Goal: Obtain resource: Download file/media

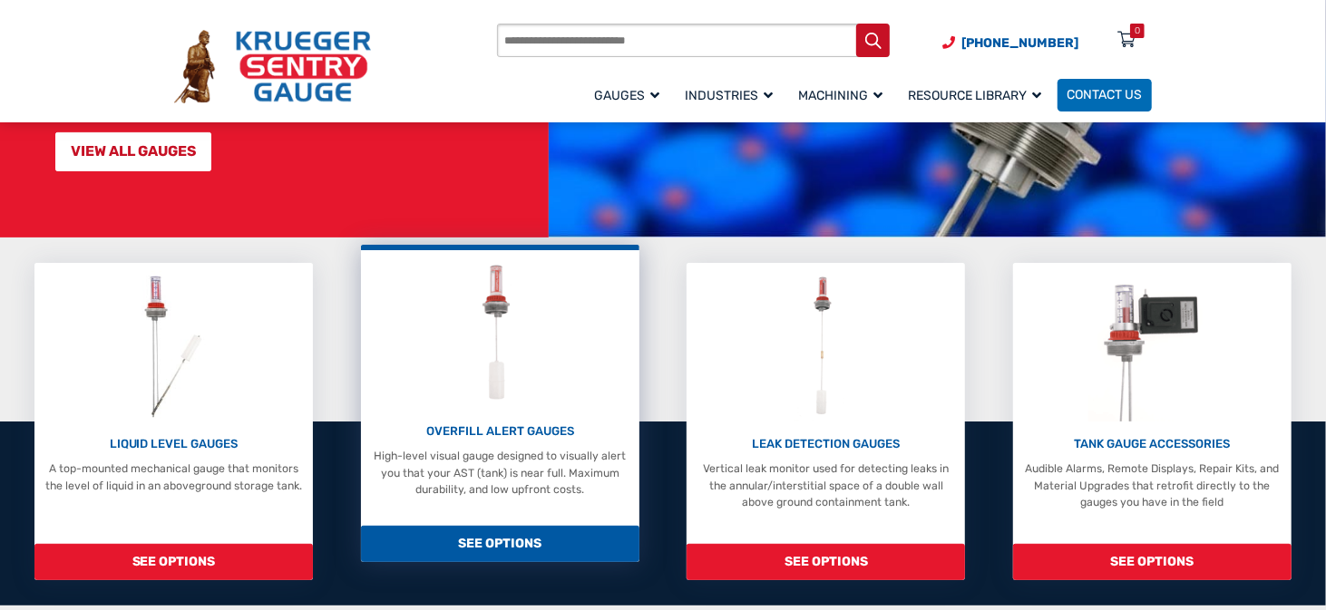
scroll to position [272, 0]
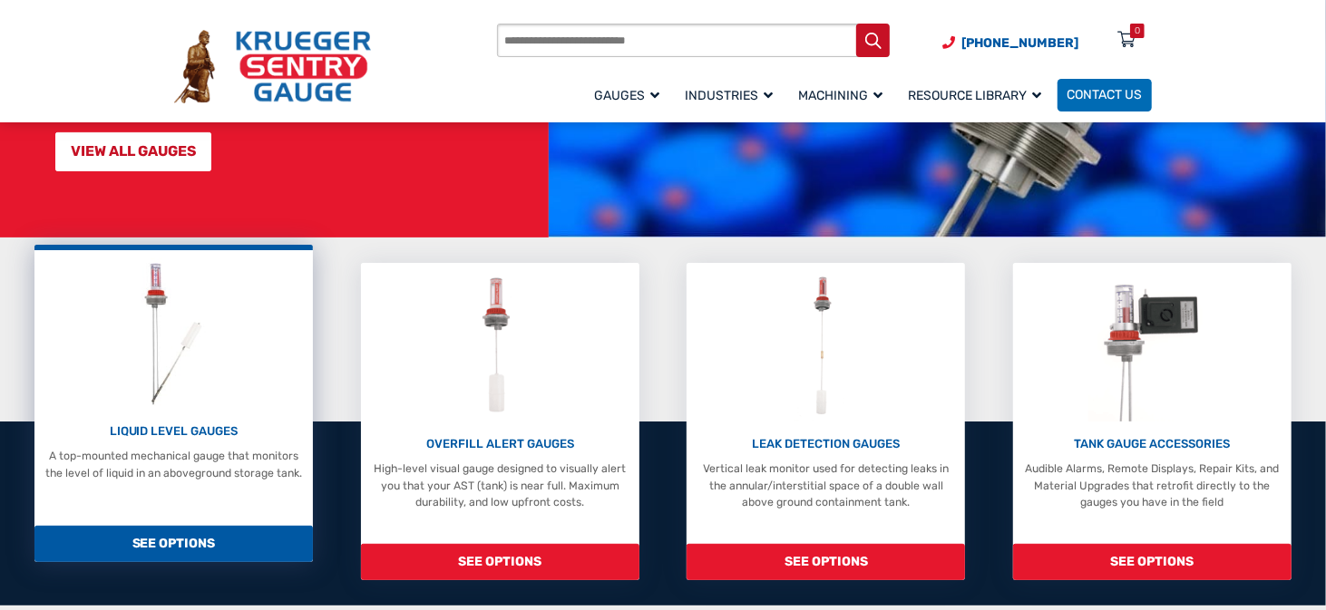
click at [171, 526] on span "SEE OPTIONS" at bounding box center [173, 544] width 278 height 37
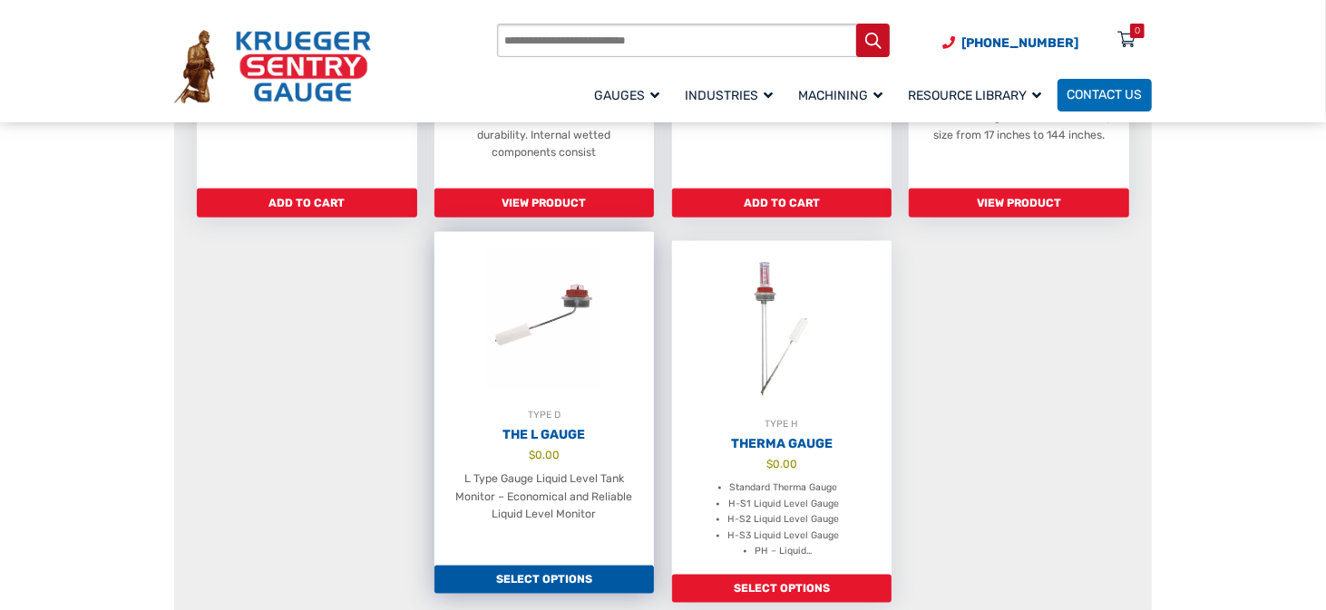
scroll to position [1270, 0]
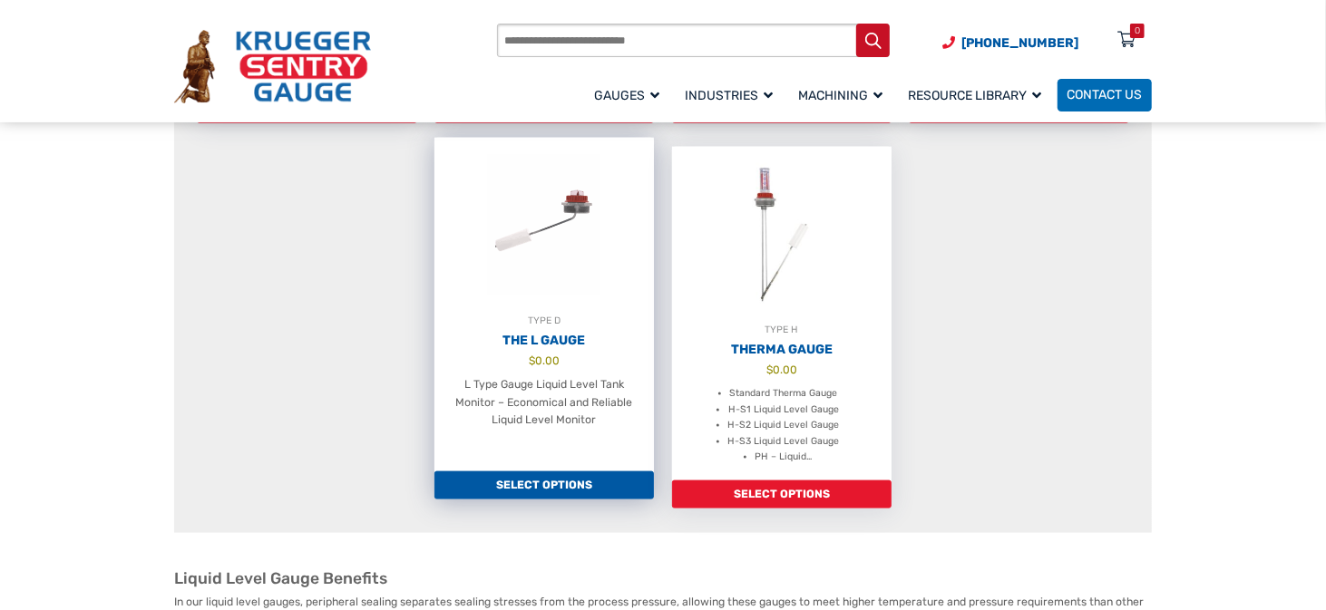
click at [518, 474] on link "Select options" at bounding box center [544, 486] width 220 height 29
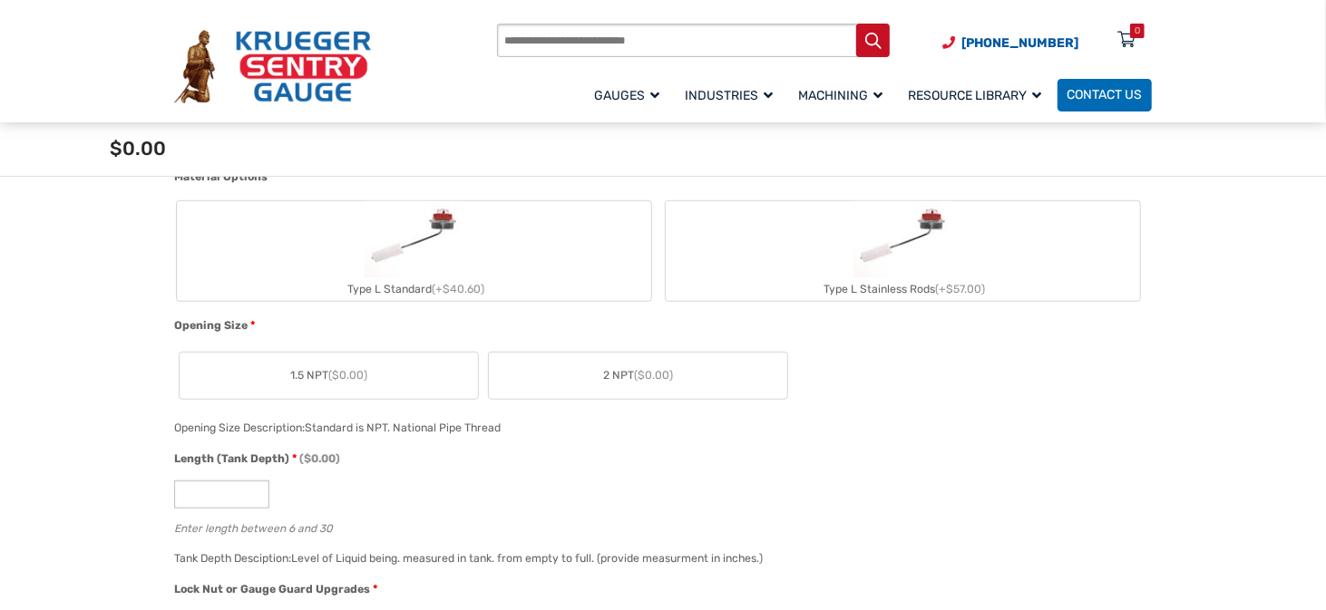
scroll to position [453, 0]
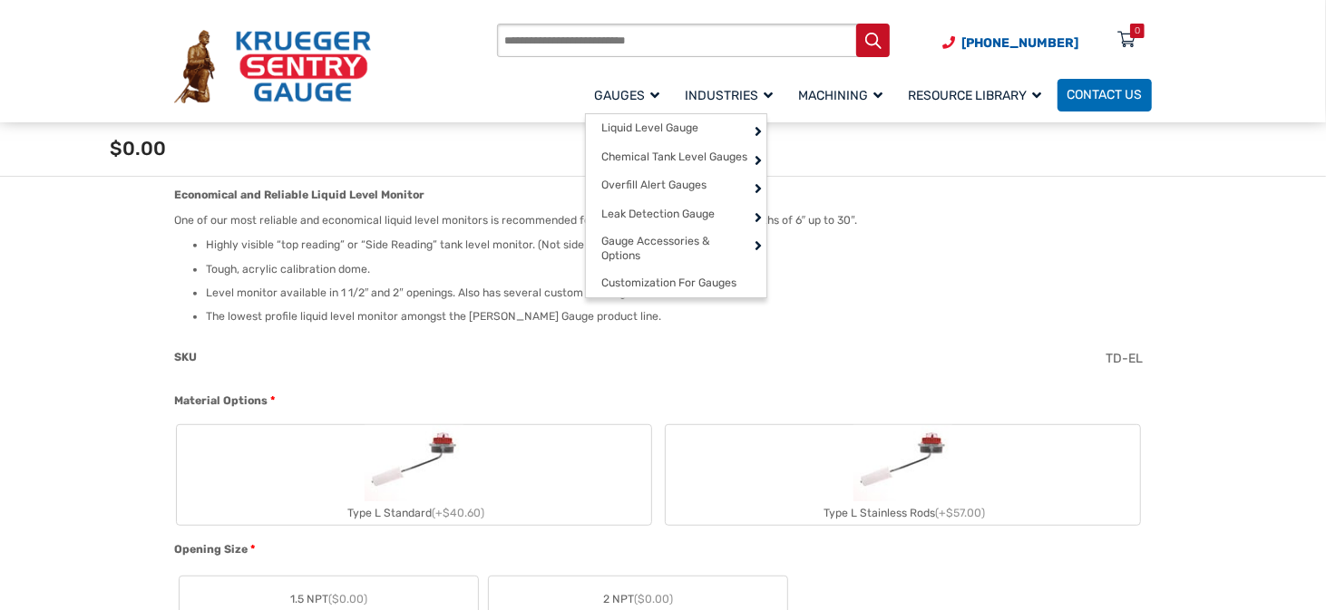
click at [643, 88] on span "Gauges" at bounding box center [627, 95] width 65 height 15
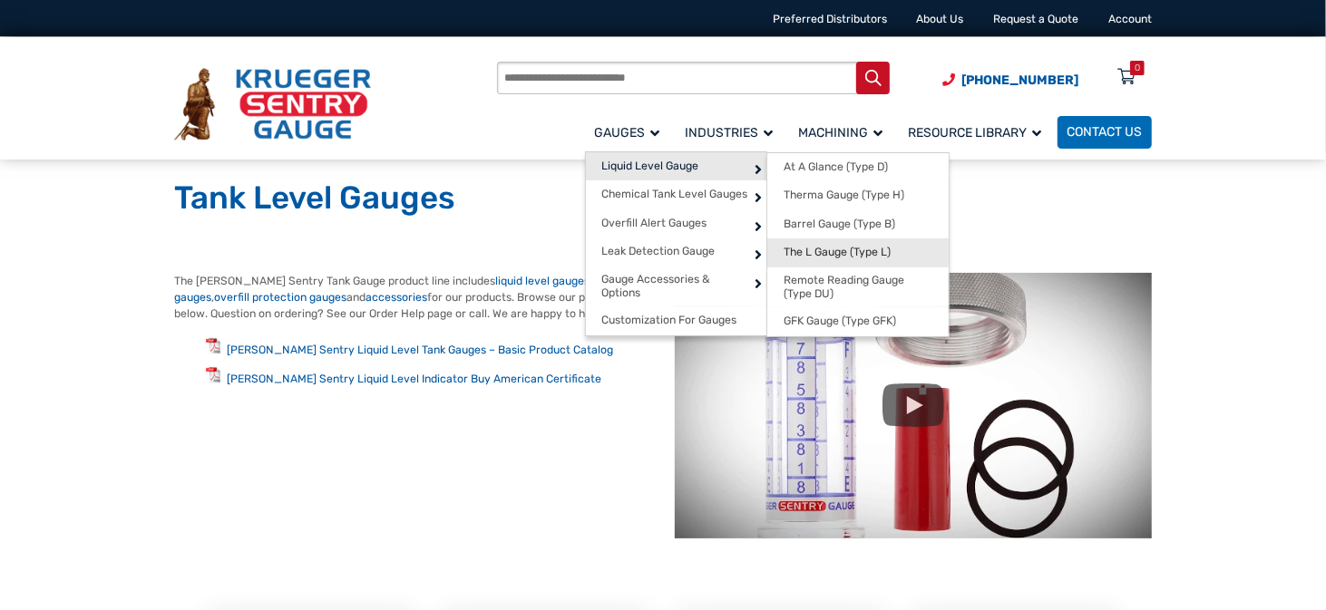
click at [828, 251] on span "The L Gauge (Type L)" at bounding box center [837, 253] width 107 height 14
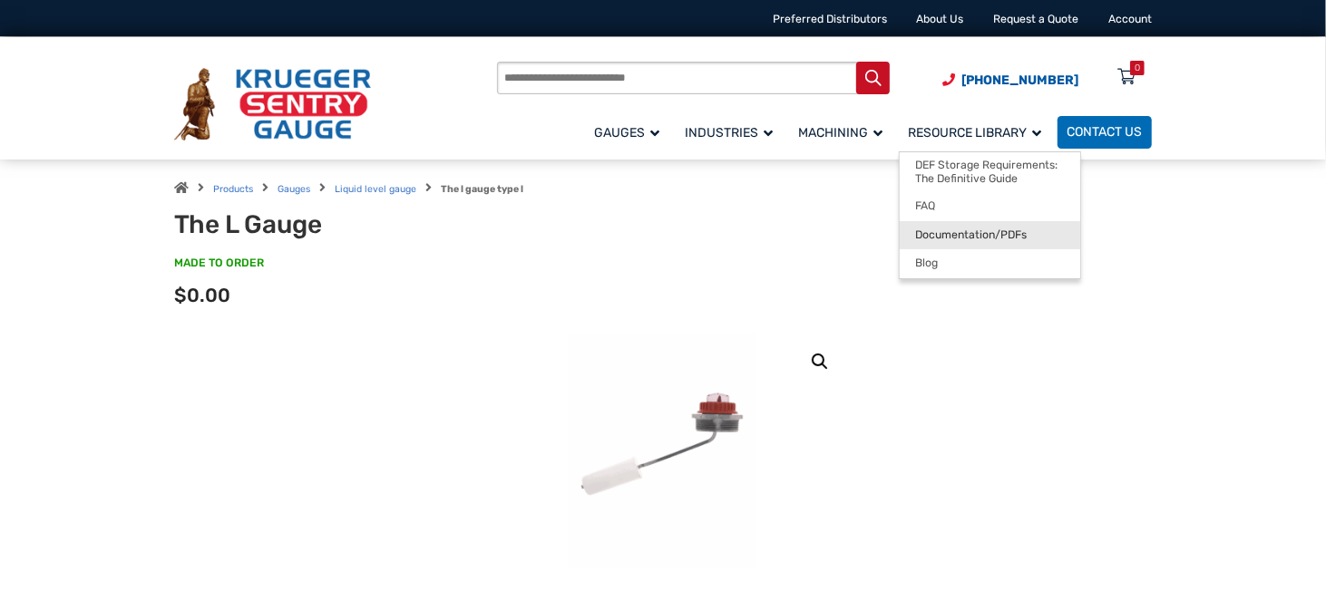
click at [946, 235] on span "Documentation/PDFs" at bounding box center [972, 236] width 112 height 14
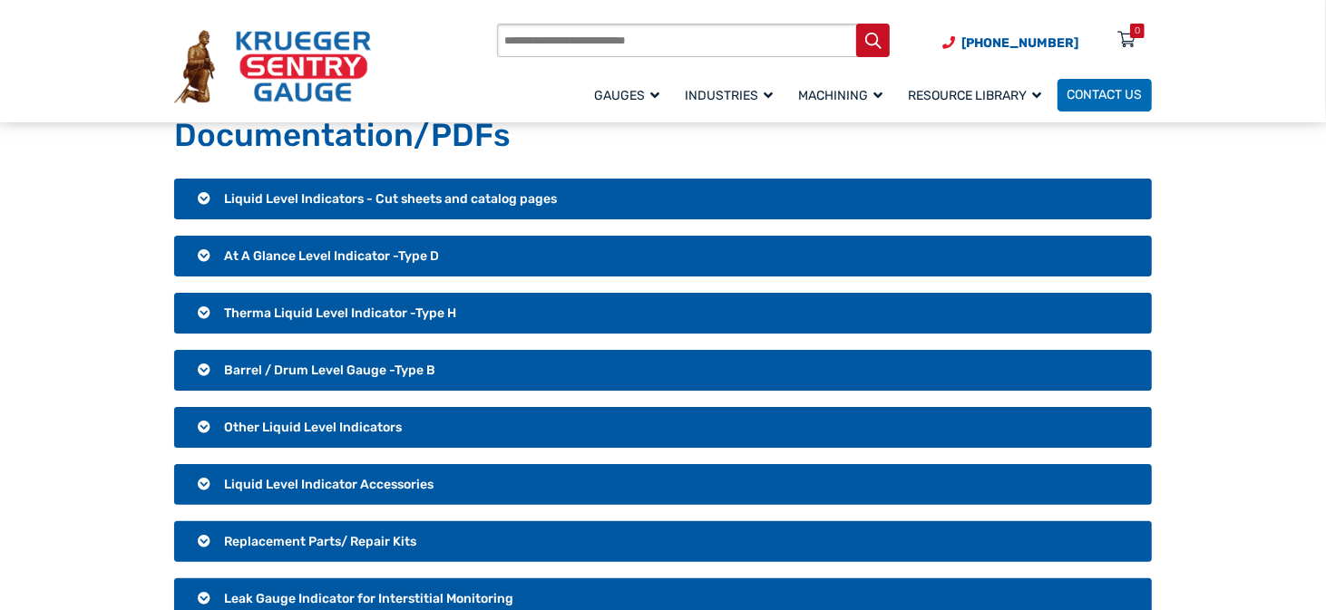
scroll to position [91, 0]
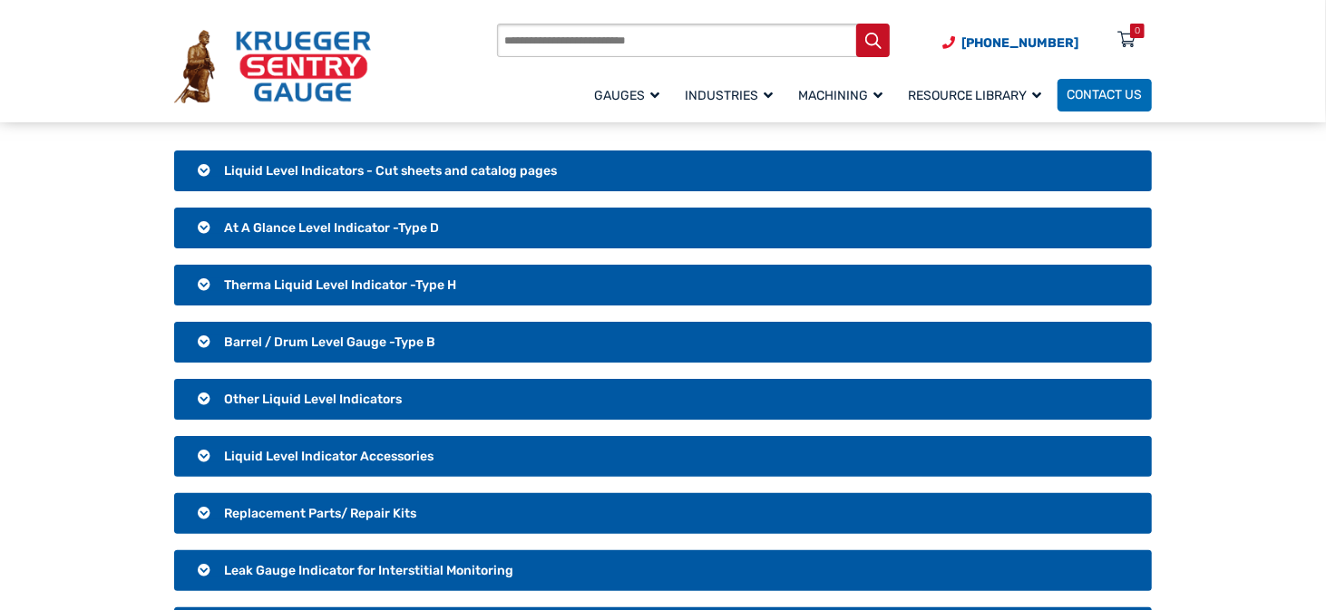
click at [204, 174] on h3 "Liquid Level Indicators - Cut sheets and catalog pages" at bounding box center [663, 172] width 978 height 42
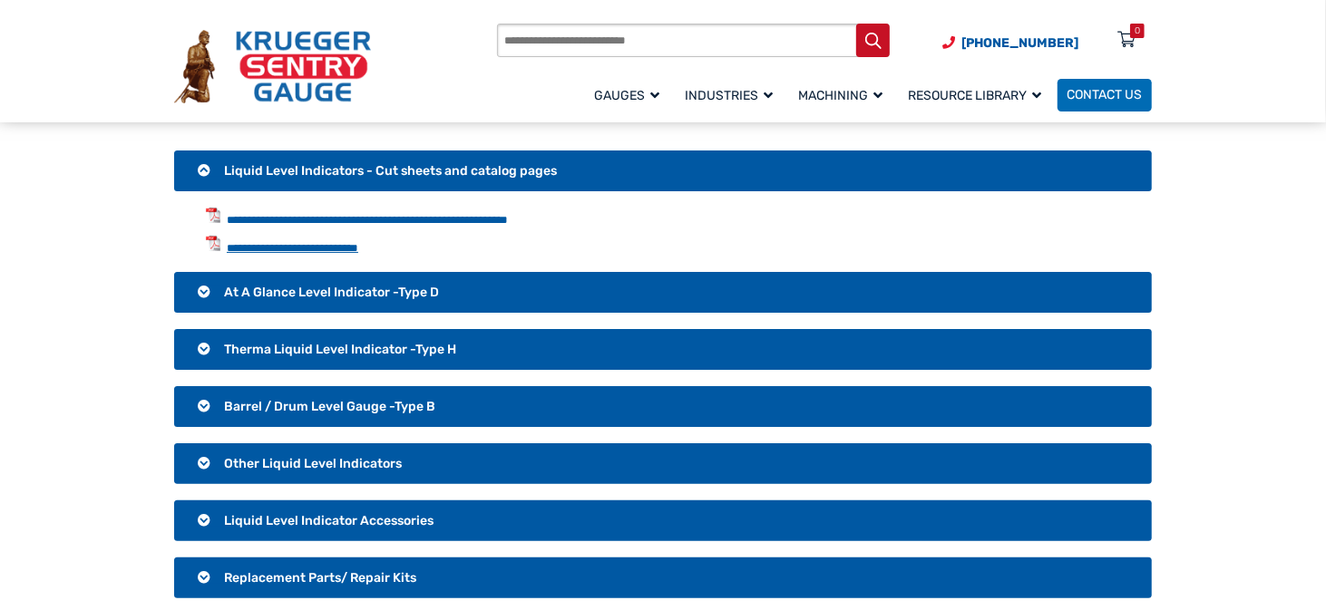
click at [292, 246] on link "**********" at bounding box center [293, 248] width 132 height 12
click at [202, 292] on h3 "At A Glance Level Indicator -Type D" at bounding box center [663, 293] width 978 height 42
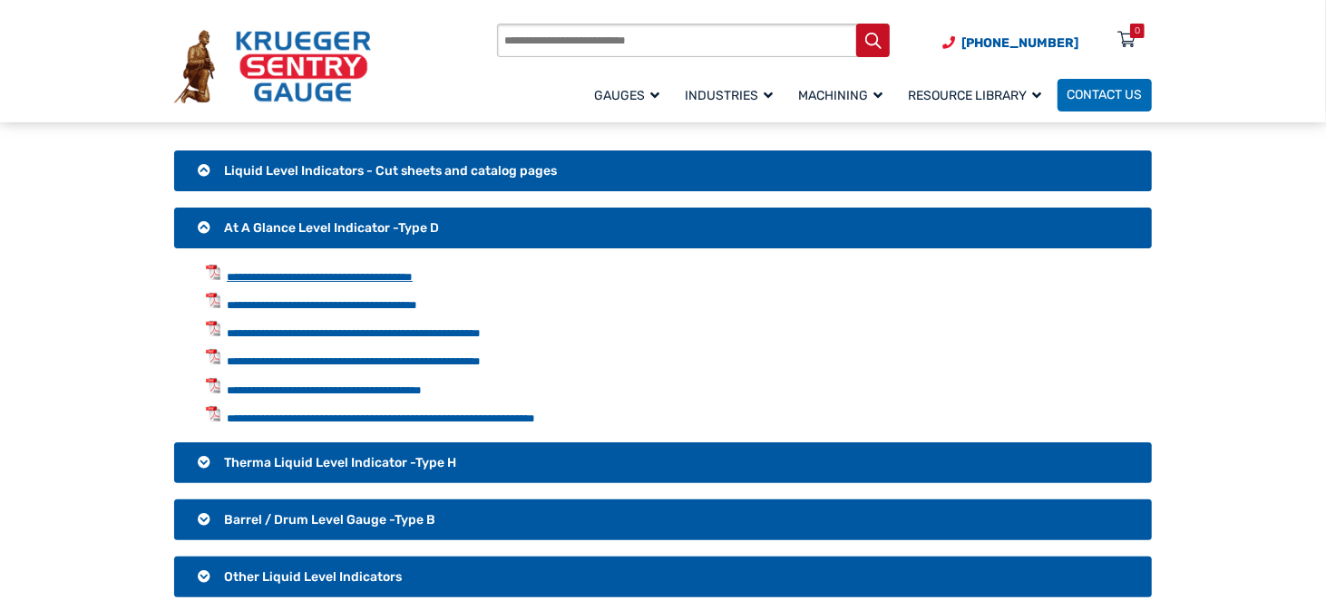
click at [350, 280] on link "**********" at bounding box center [320, 277] width 186 height 12
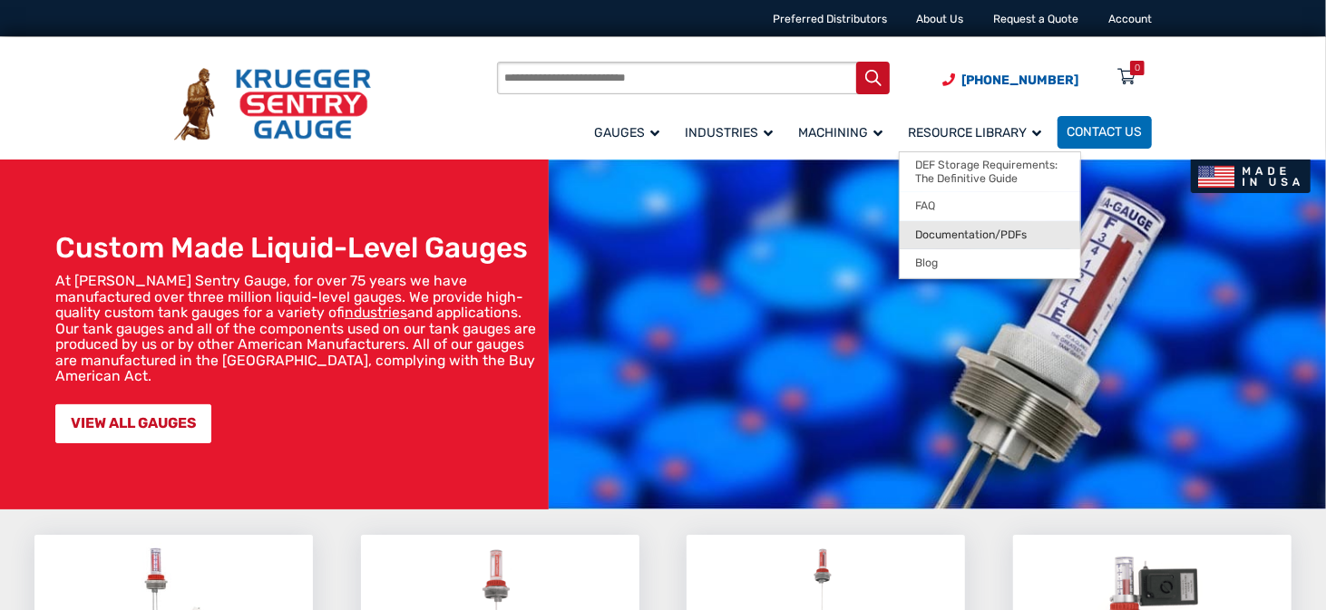
click at [937, 236] on span "Documentation/PDFs" at bounding box center [972, 236] width 112 height 14
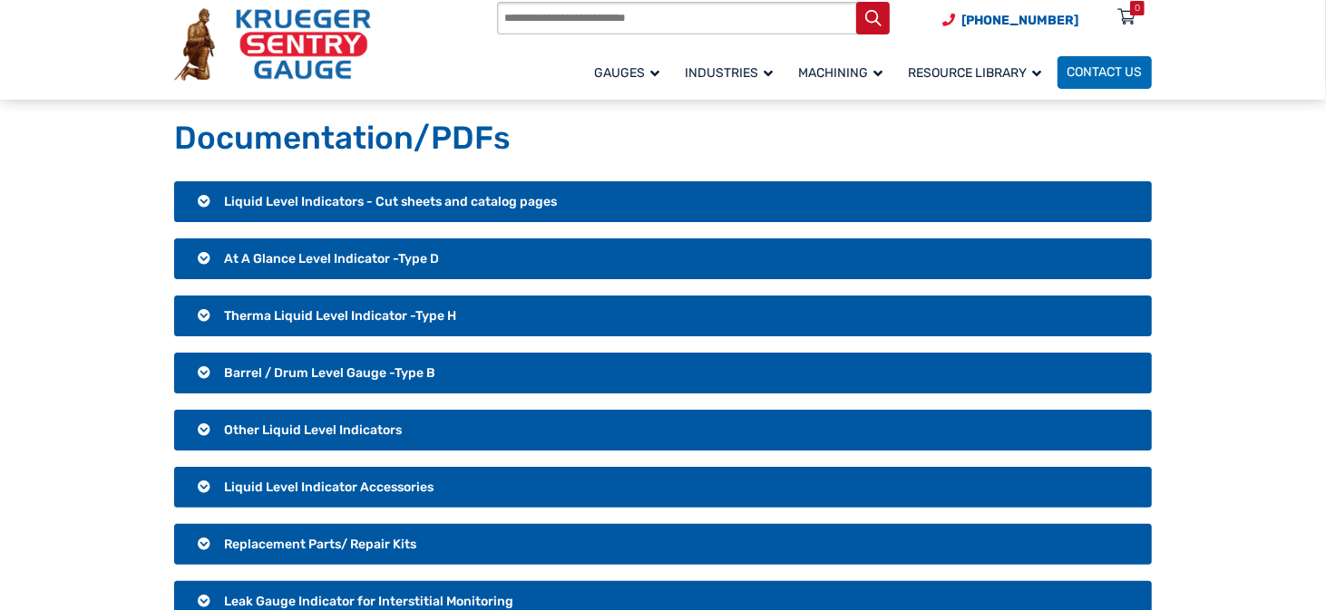
scroll to position [91, 0]
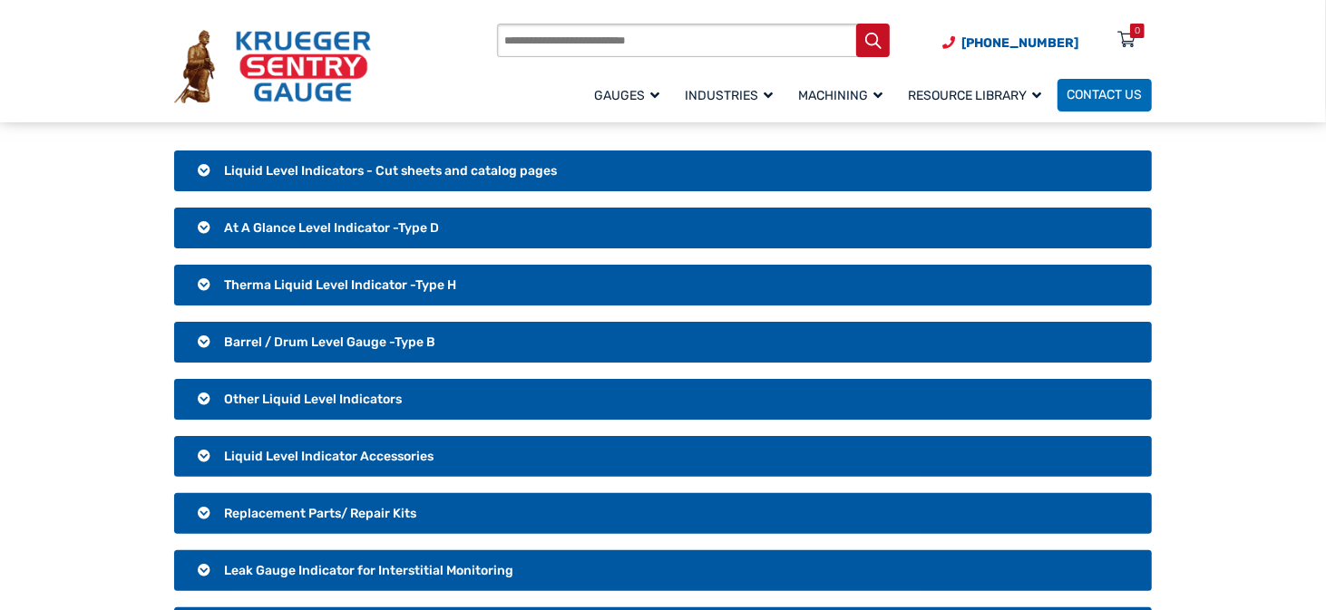
click at [209, 289] on h3 "Therma Liquid Level Indicator -Type H" at bounding box center [663, 286] width 978 height 42
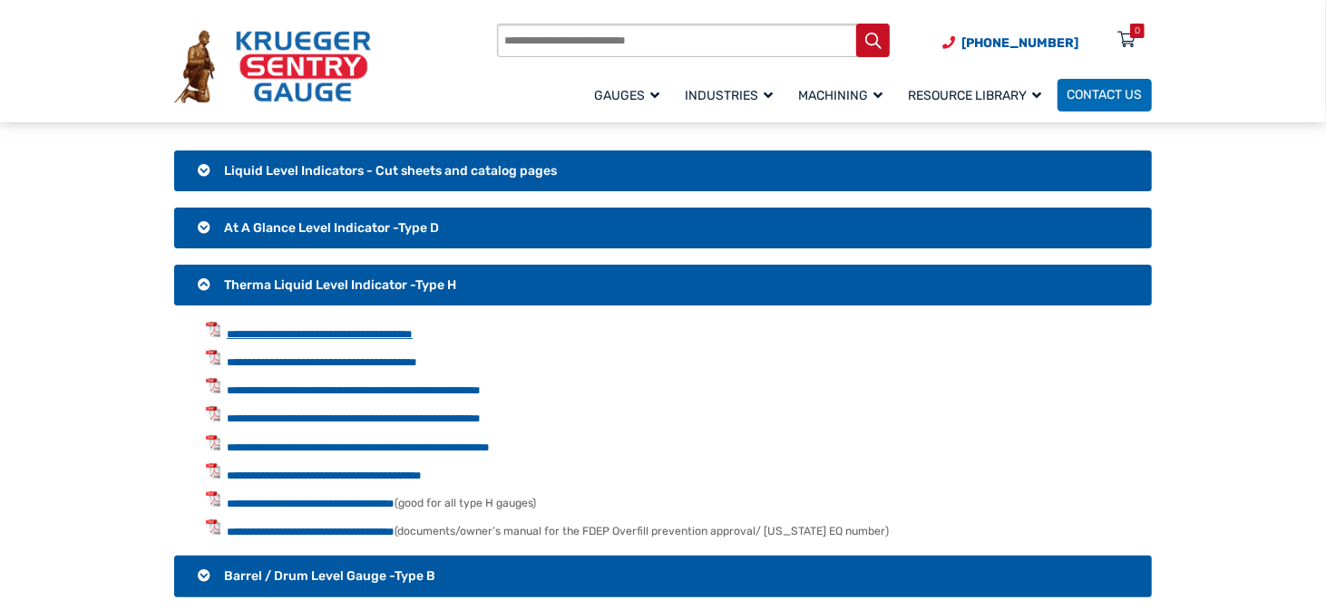
click at [280, 333] on link "**********" at bounding box center [320, 334] width 186 height 12
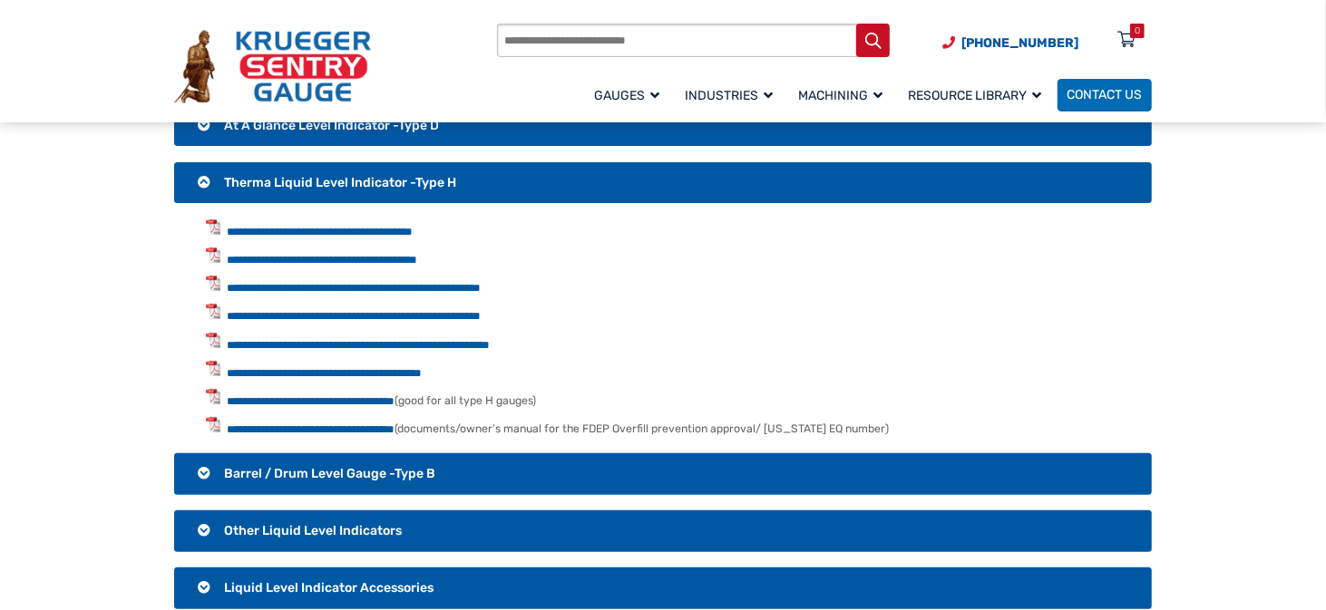
scroll to position [272, 0]
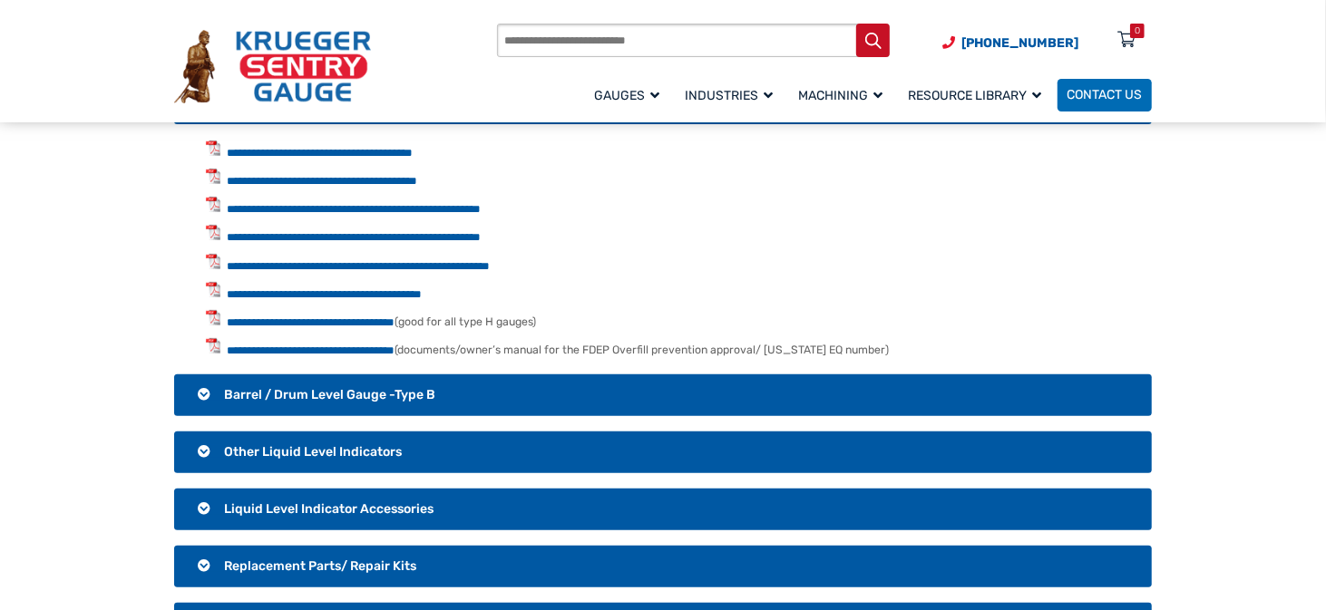
click at [202, 390] on h3 "Barrel / Drum Level Gauge -Type B" at bounding box center [663, 396] width 978 height 42
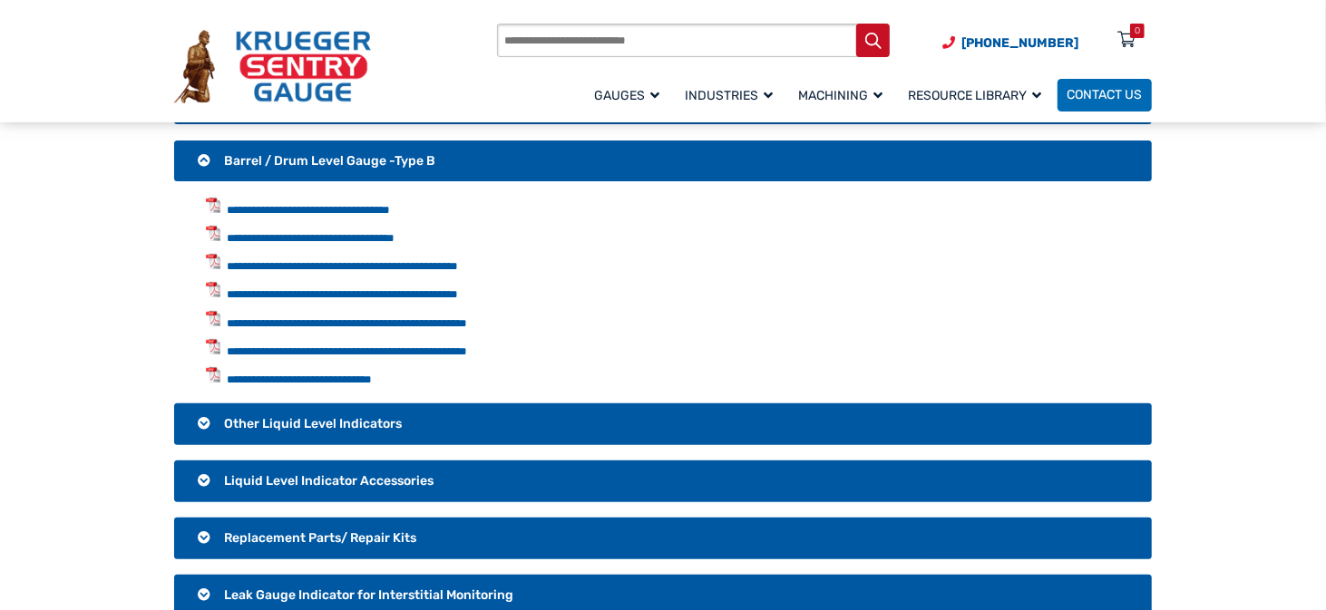
click at [203, 420] on h3 "Other Liquid Level Indicators" at bounding box center [663, 425] width 978 height 42
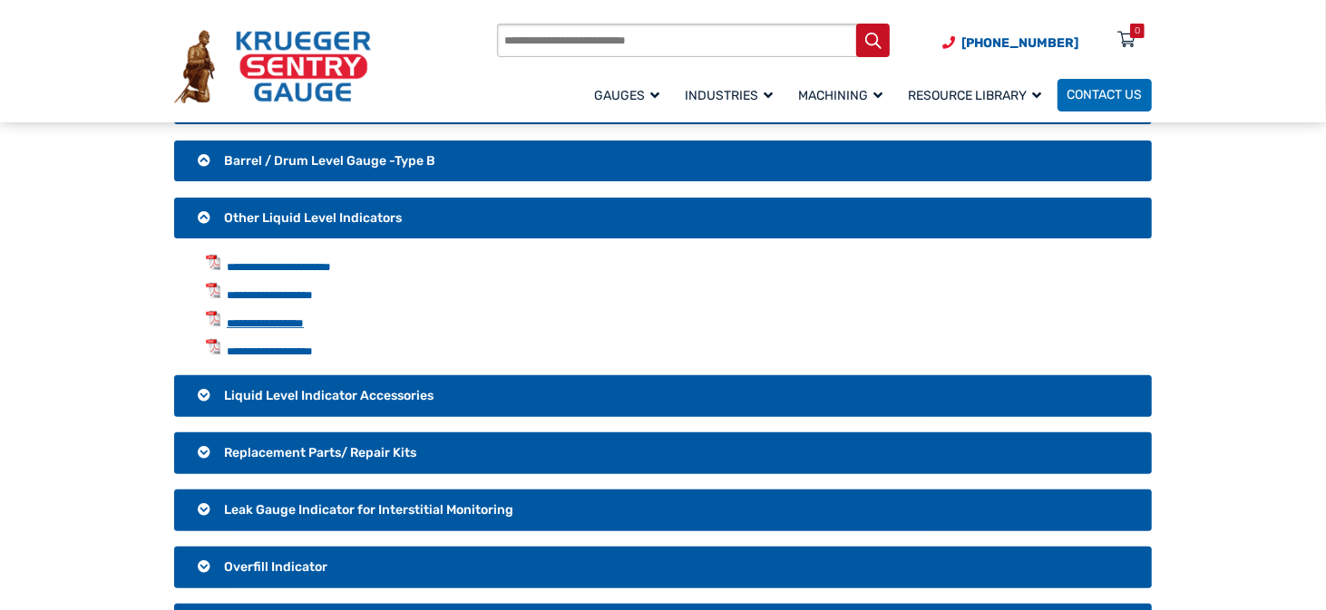
click at [254, 319] on link "**********" at bounding box center [265, 323] width 77 height 12
